Goal: Task Accomplishment & Management: Manage account settings

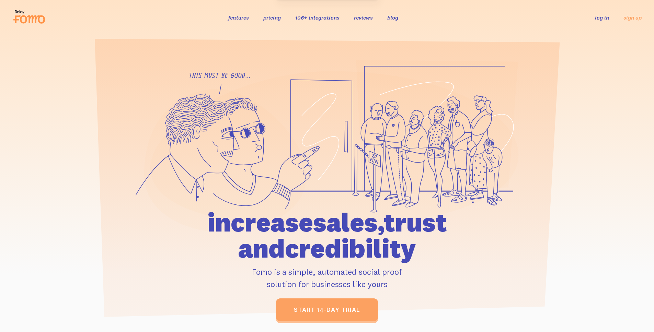
click at [607, 17] on link "log in" at bounding box center [602, 17] width 14 height 7
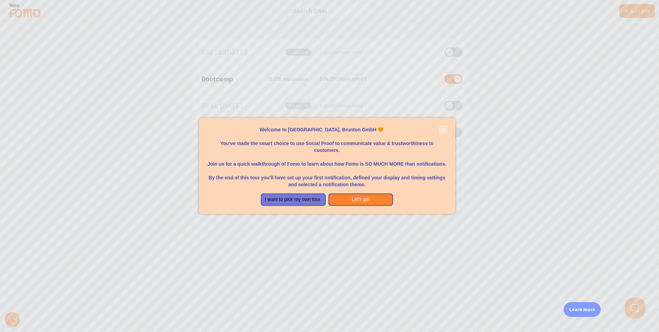
click at [443, 128] on icon "close," at bounding box center [443, 130] width 4 height 4
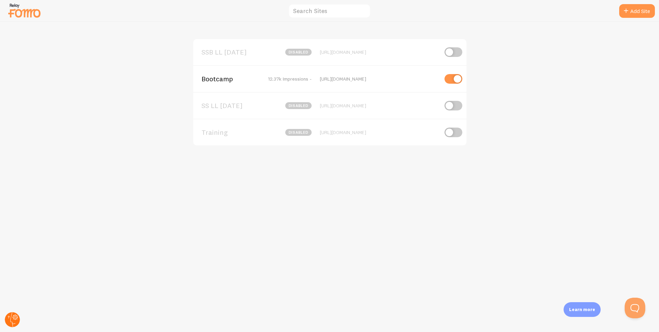
click at [11, 315] on circle at bounding box center [12, 319] width 15 height 15
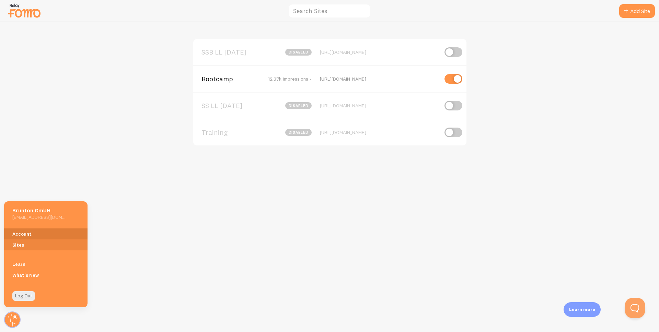
click at [35, 235] on link "Account" at bounding box center [45, 234] width 83 height 11
